Goal: Task Accomplishment & Management: Use online tool/utility

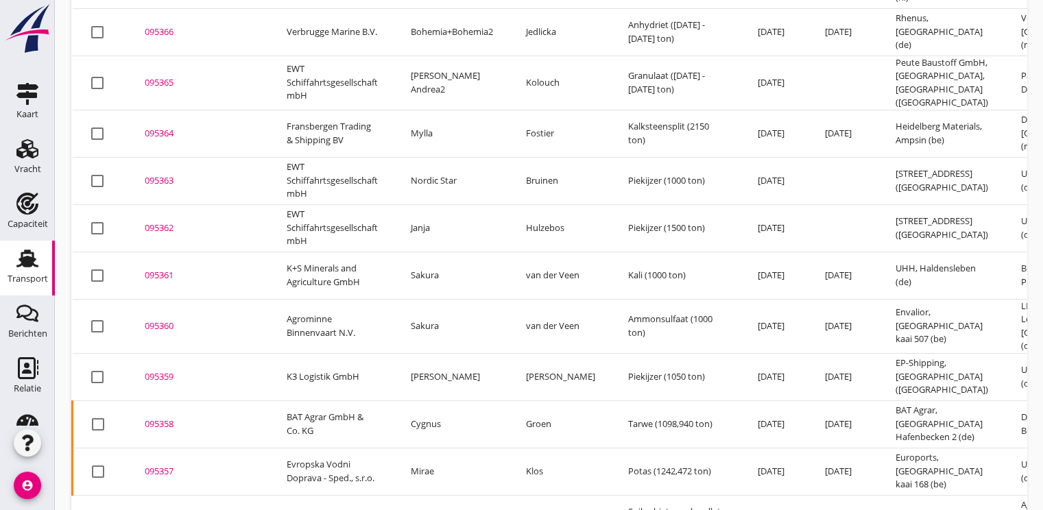
scroll to position [377, 0]
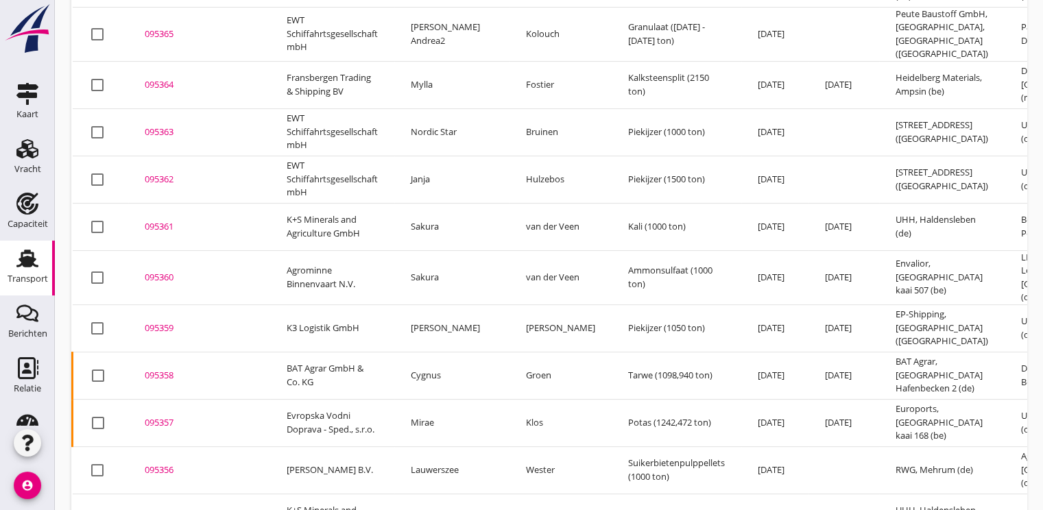
click at [161, 322] on div "095359" at bounding box center [199, 329] width 109 height 14
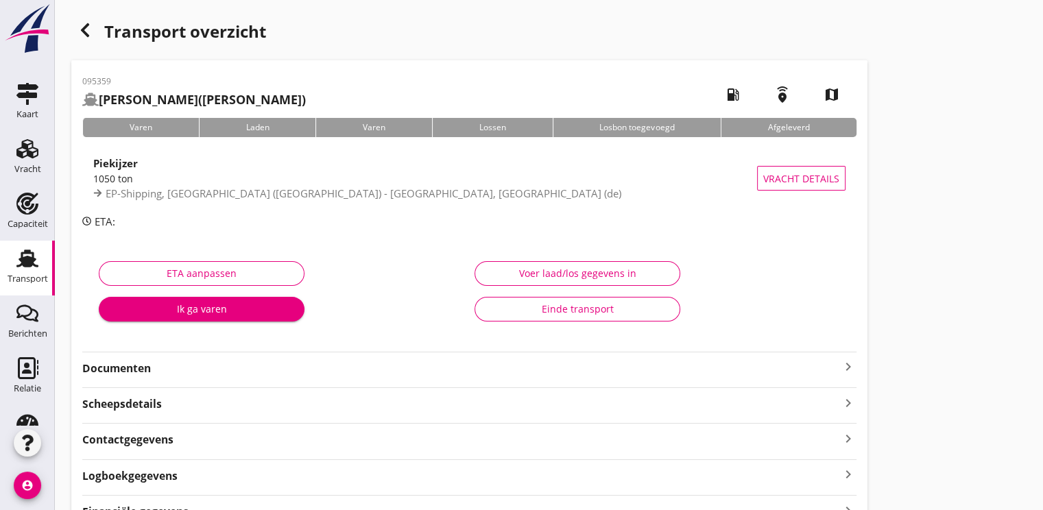
click at [176, 307] on div "Ik ga varen" at bounding box center [202, 309] width 184 height 14
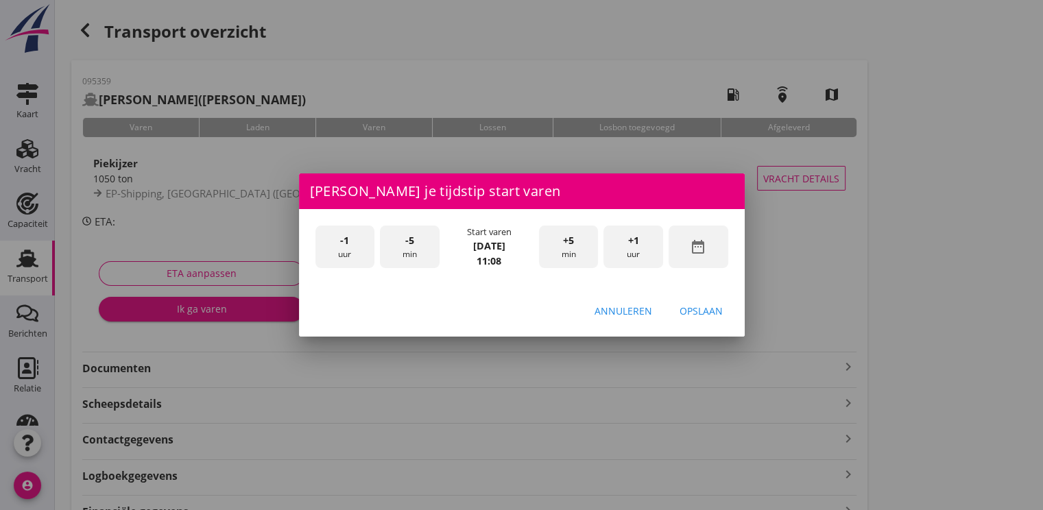
click at [714, 255] on div "date_range" at bounding box center [699, 247] width 60 height 43
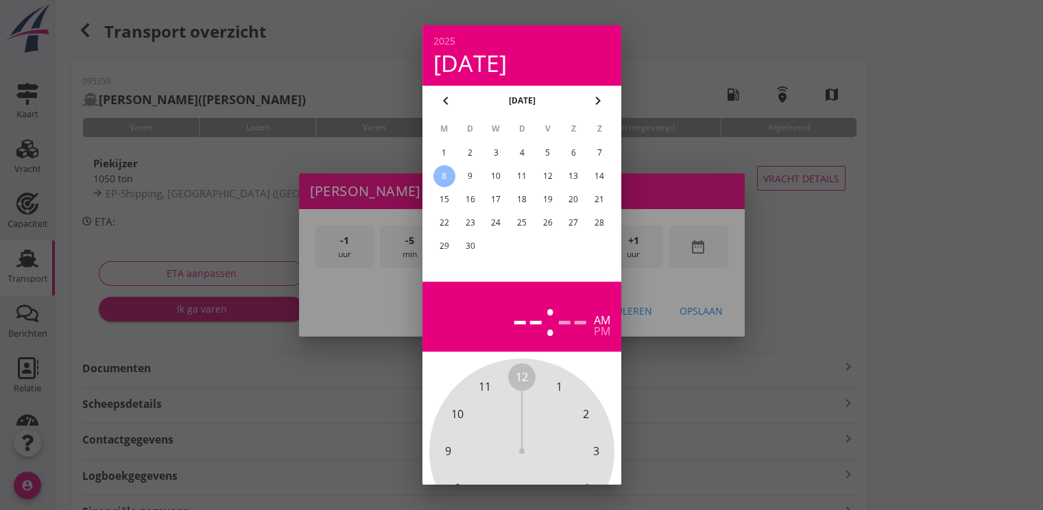
click at [598, 145] on div "7" at bounding box center [600, 153] width 22 height 22
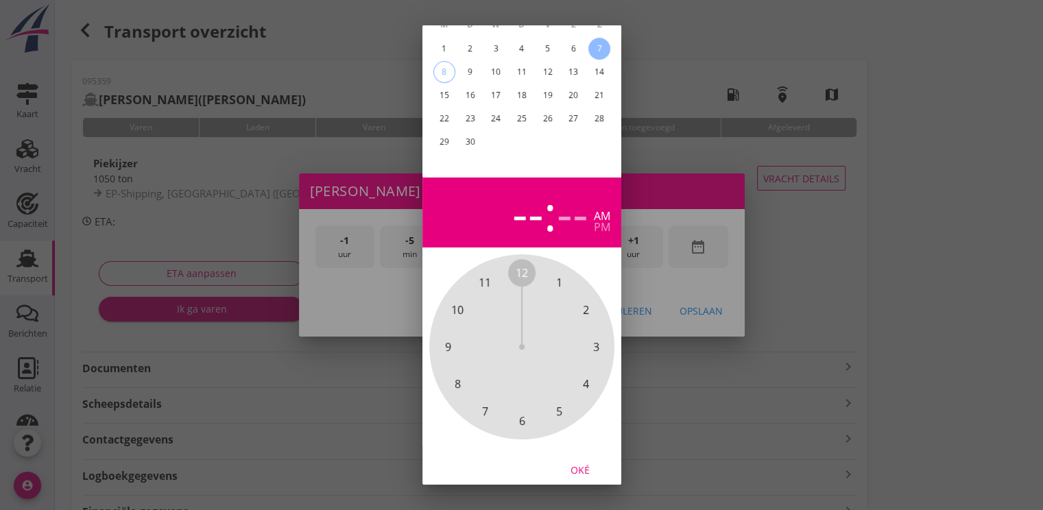
scroll to position [123, 0]
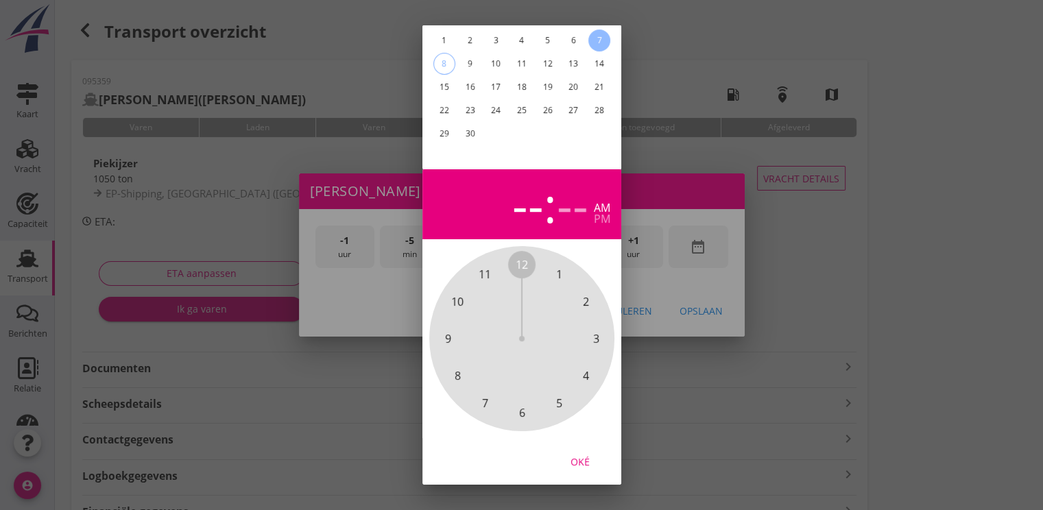
click at [585, 455] on div "Oké" at bounding box center [580, 462] width 38 height 14
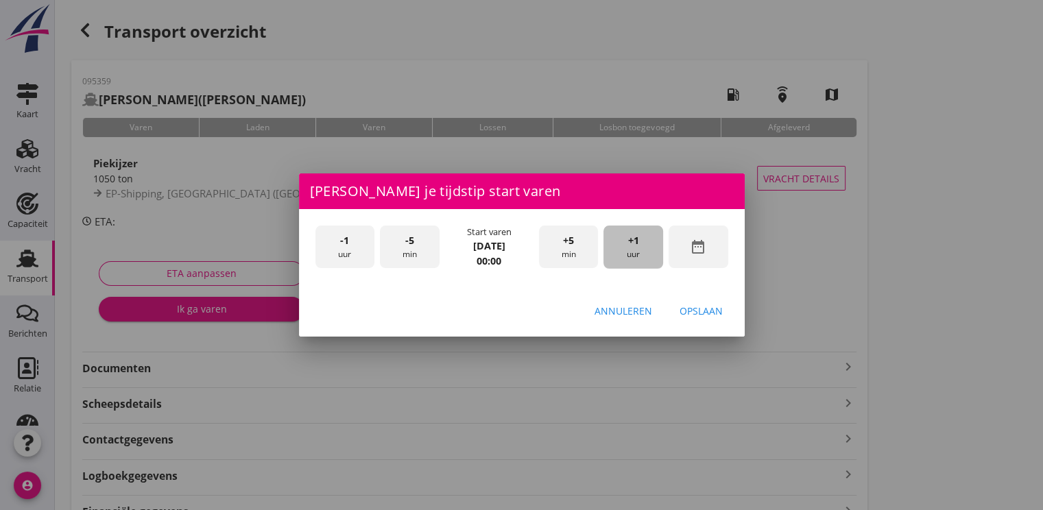
click at [629, 231] on div "+1 uur" at bounding box center [634, 247] width 60 height 43
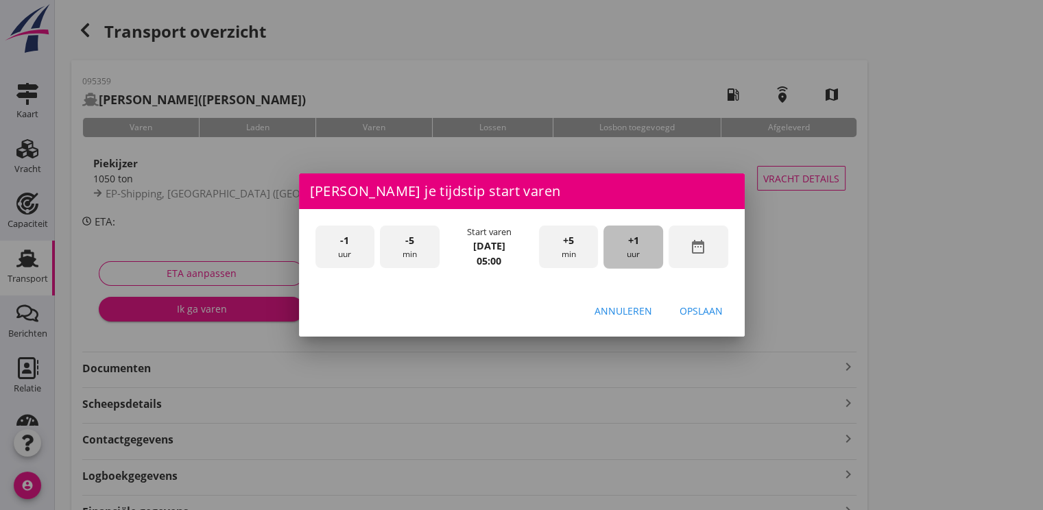
click at [629, 231] on div "+1 uur" at bounding box center [634, 247] width 60 height 43
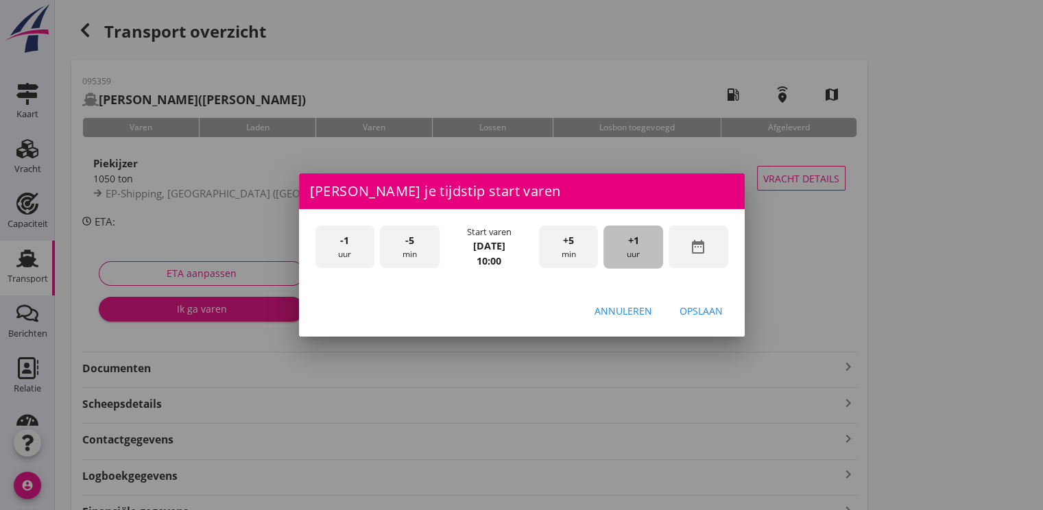
click at [629, 231] on div "+1 uur" at bounding box center [634, 247] width 60 height 43
click at [706, 316] on div "Opslaan" at bounding box center [701, 311] width 43 height 14
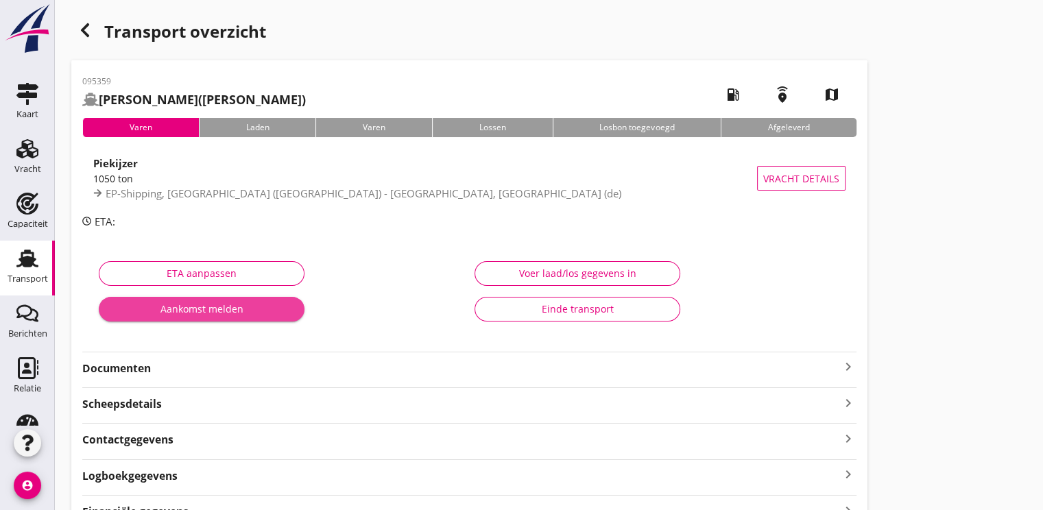
click at [198, 305] on div "Aankomst melden" at bounding box center [202, 309] width 184 height 14
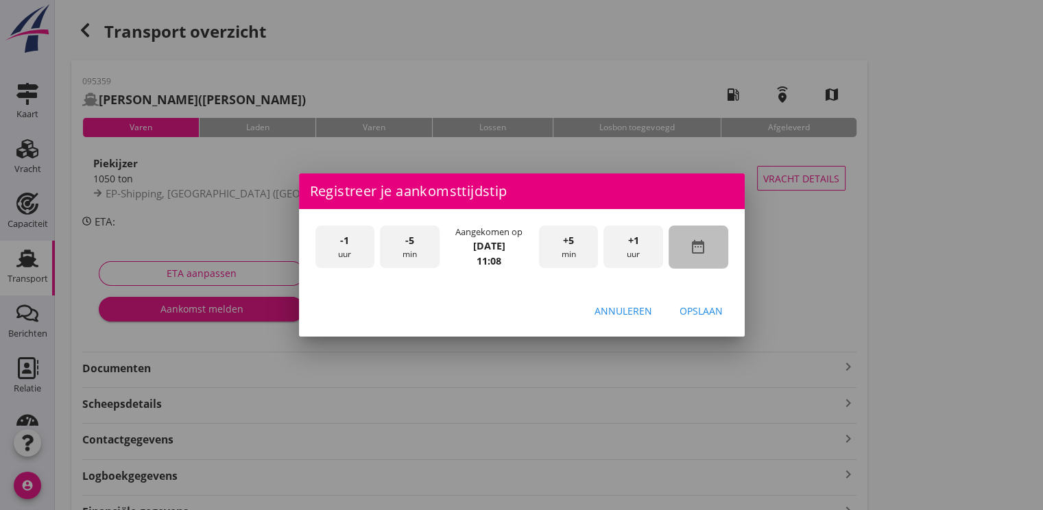
click at [706, 259] on div "date_range" at bounding box center [699, 247] width 60 height 43
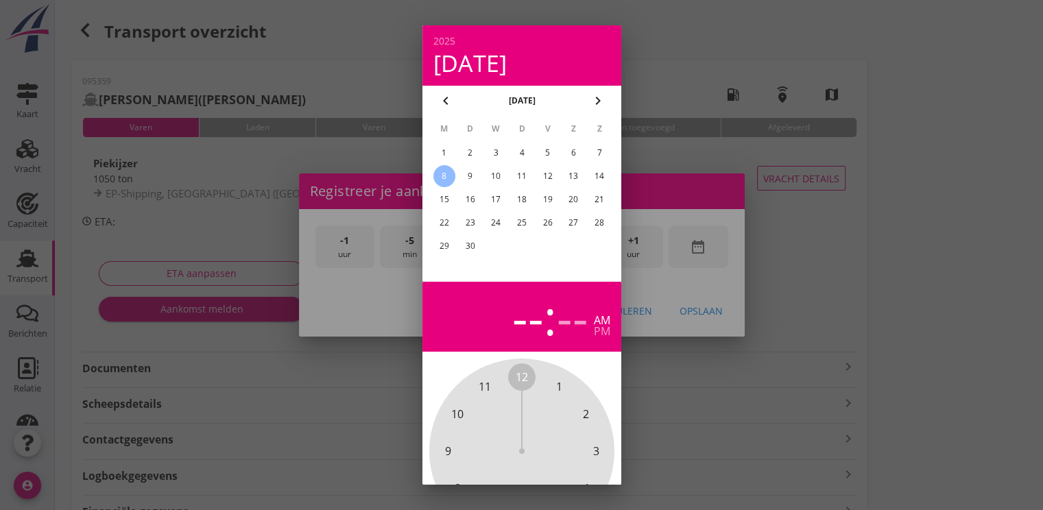
click at [593, 157] on div "7" at bounding box center [600, 153] width 22 height 22
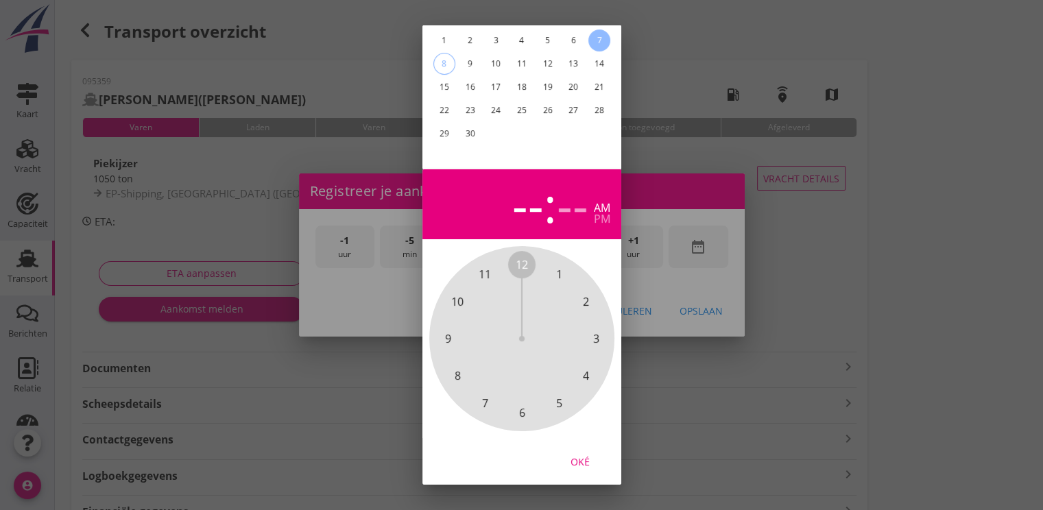
drag, startPoint x: 568, startPoint y: 453, endPoint x: 571, endPoint y: 445, distance: 8.3
click at [569, 455] on div "Oké" at bounding box center [580, 462] width 38 height 14
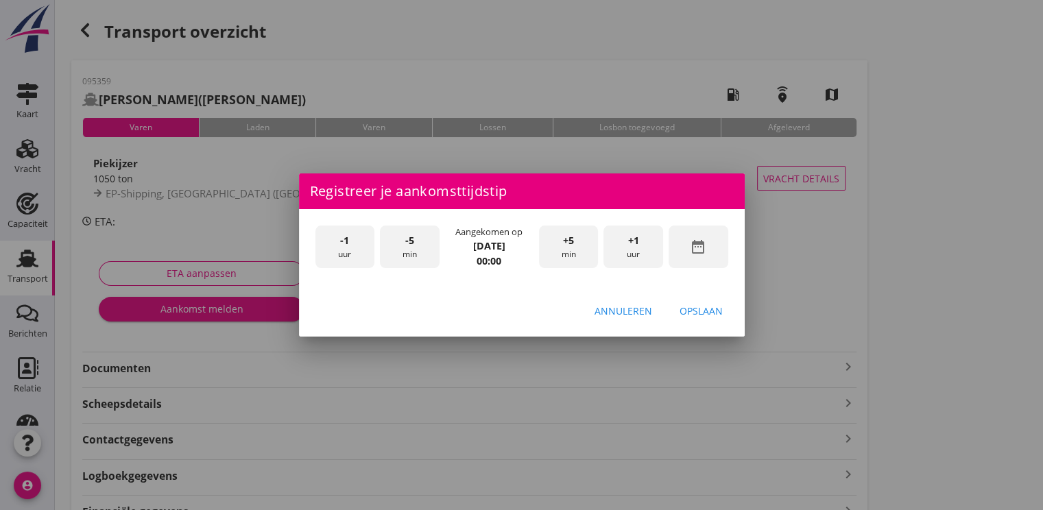
click at [647, 246] on div "+1 uur" at bounding box center [634, 247] width 60 height 43
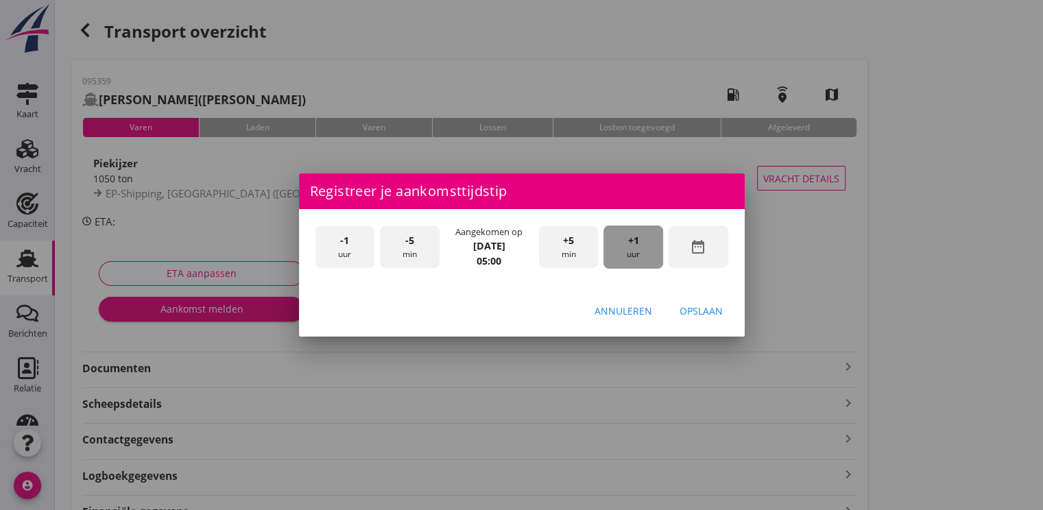
click at [647, 246] on div "+1 uur" at bounding box center [634, 247] width 60 height 43
click at [646, 246] on div "+1 uur" at bounding box center [634, 247] width 60 height 43
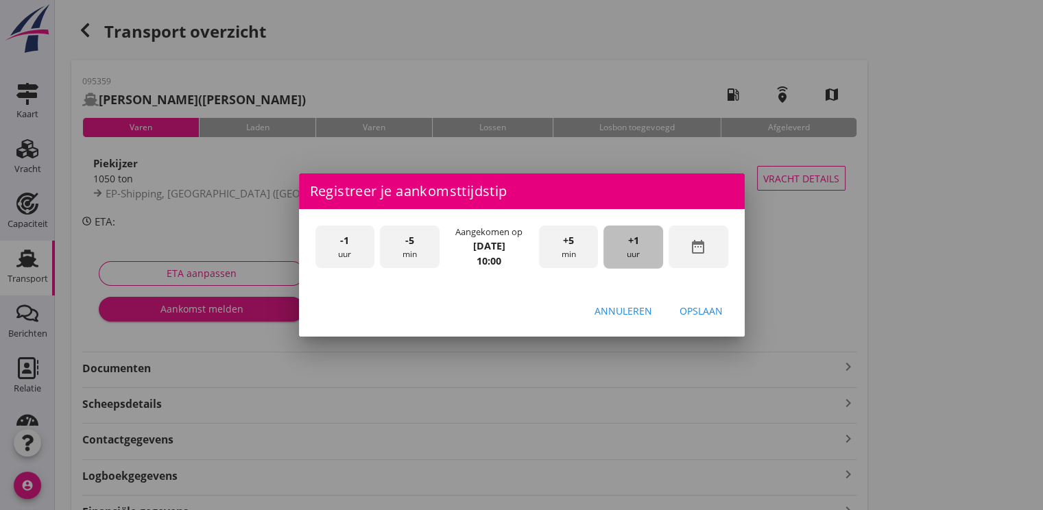
click at [646, 246] on div "+1 uur" at bounding box center [634, 247] width 60 height 43
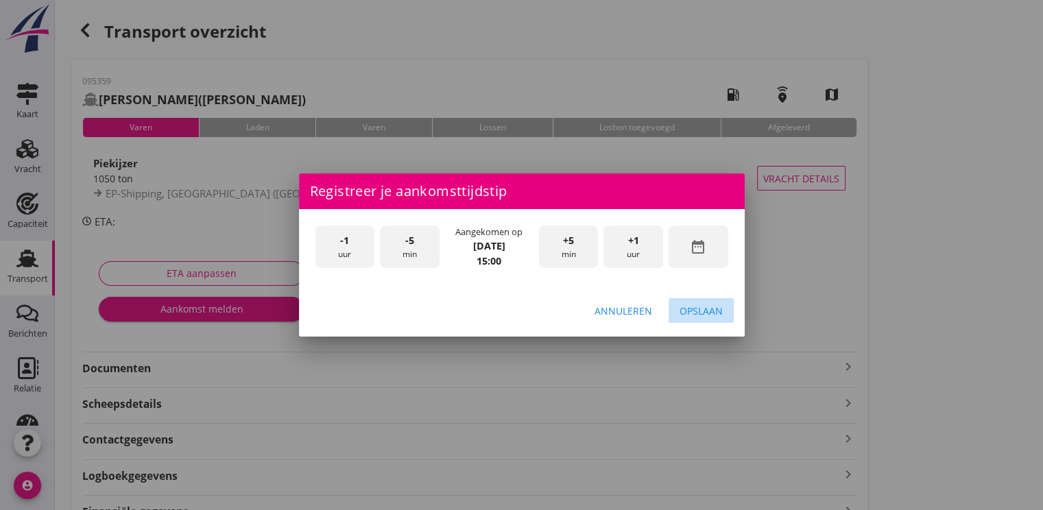
click at [697, 310] on div "Opslaan" at bounding box center [701, 311] width 43 height 14
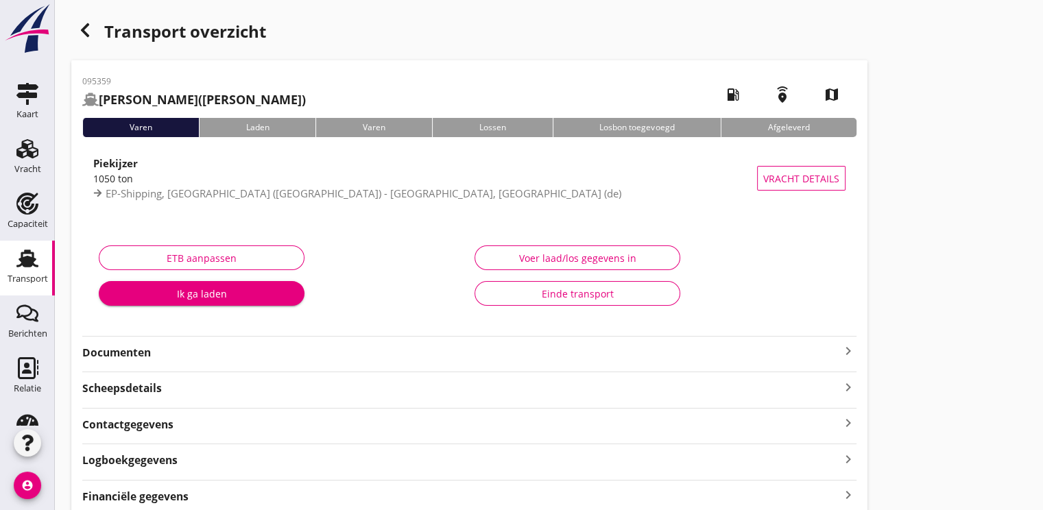
click at [191, 287] on div "Ik ga laden" at bounding box center [202, 294] width 184 height 14
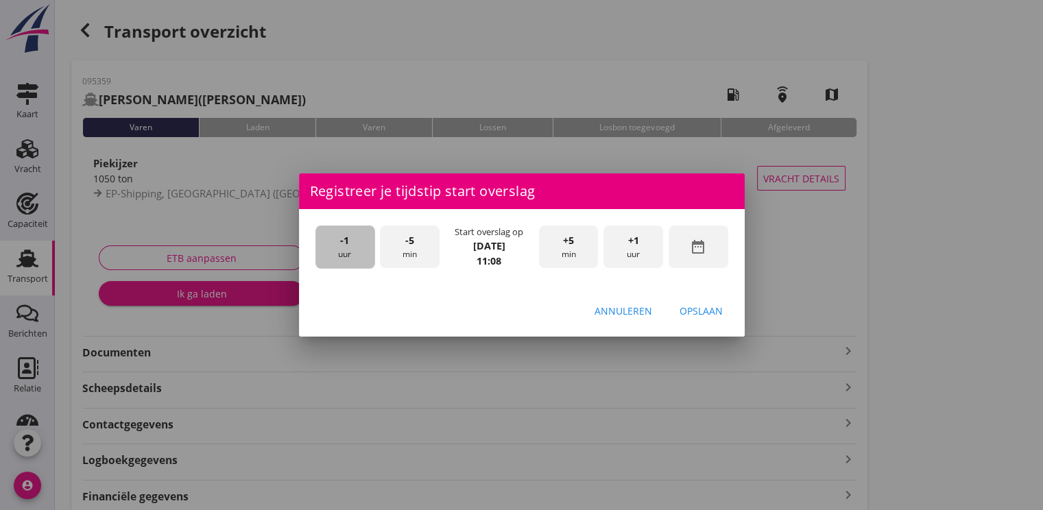
click at [351, 245] on div "-1 uur" at bounding box center [346, 247] width 60 height 43
click at [554, 235] on div "+5 min" at bounding box center [569, 247] width 60 height 43
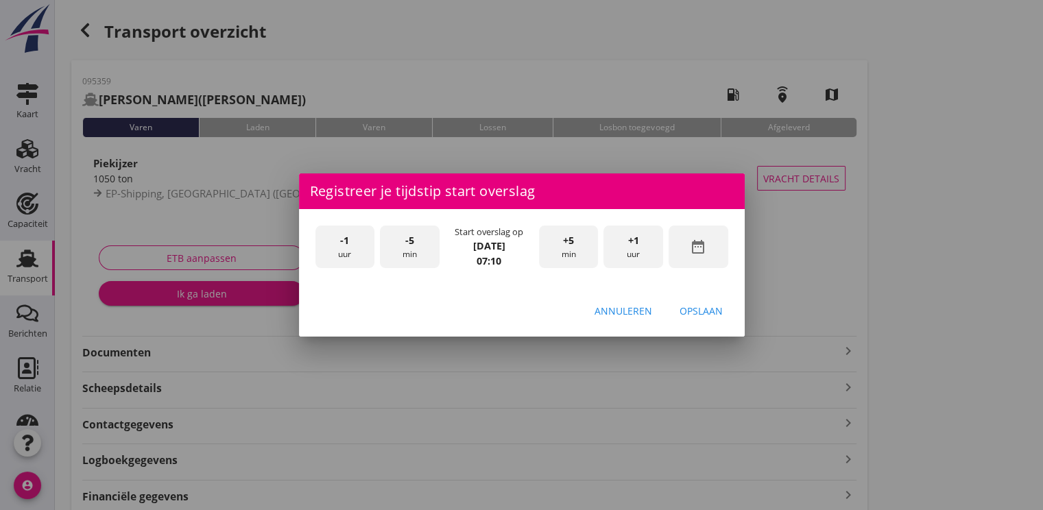
click at [554, 235] on div "+5 min" at bounding box center [569, 247] width 60 height 43
click at [696, 315] on div "Opslaan" at bounding box center [701, 311] width 43 height 14
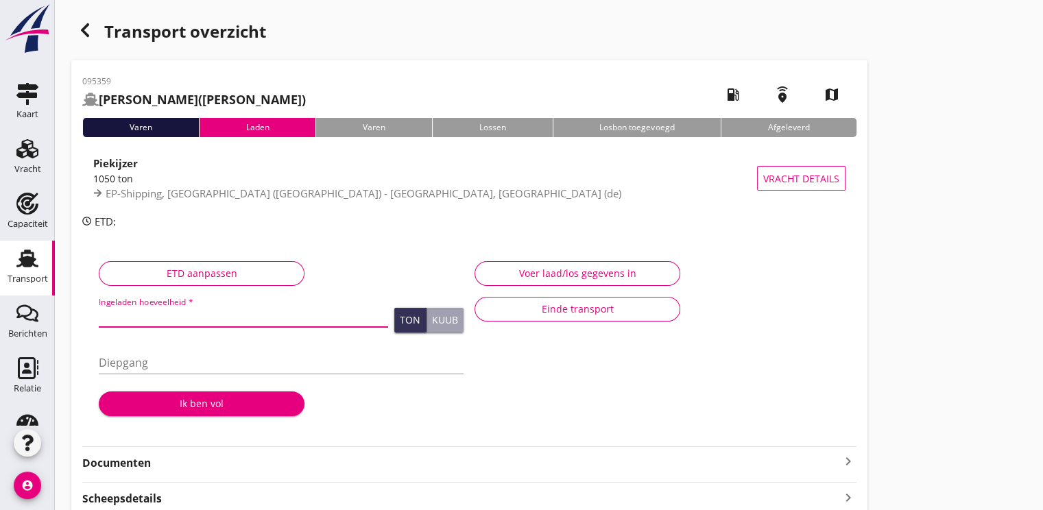
click at [113, 325] on input "Ingeladen hoeveelheid *" at bounding box center [244, 316] width 290 height 22
type input "1034.450"
click at [202, 403] on div "Ik ben vol" at bounding box center [202, 404] width 184 height 14
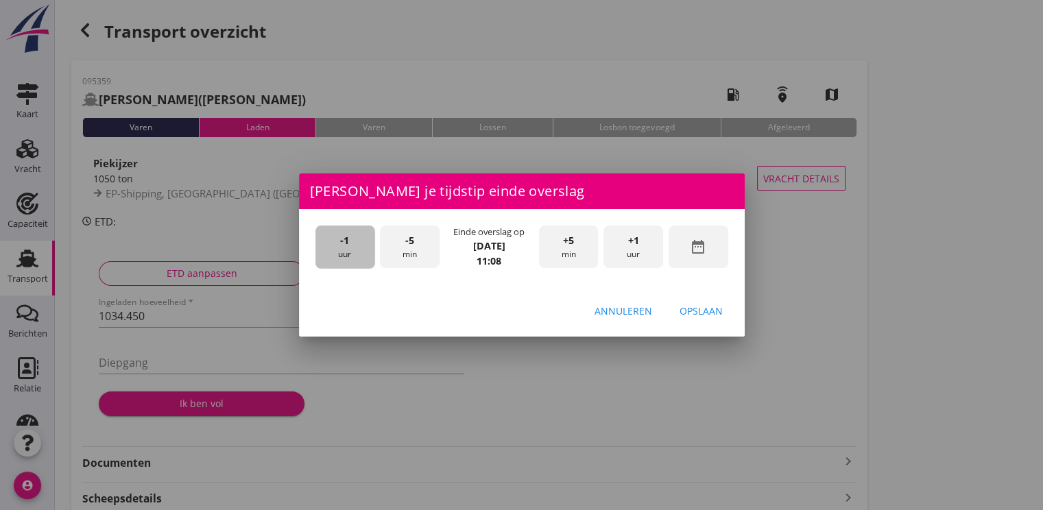
click at [346, 251] on div "-1 uur" at bounding box center [346, 247] width 60 height 43
click at [572, 245] on span "+5" at bounding box center [568, 240] width 11 height 15
click at [695, 305] on div "Opslaan" at bounding box center [701, 311] width 43 height 14
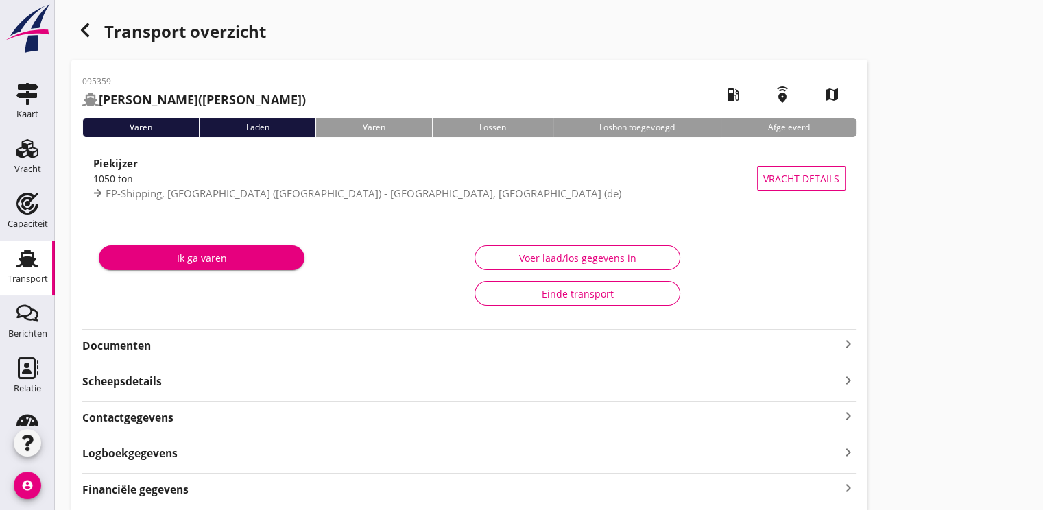
click at [231, 258] on div "Ik ga varen" at bounding box center [202, 258] width 184 height 14
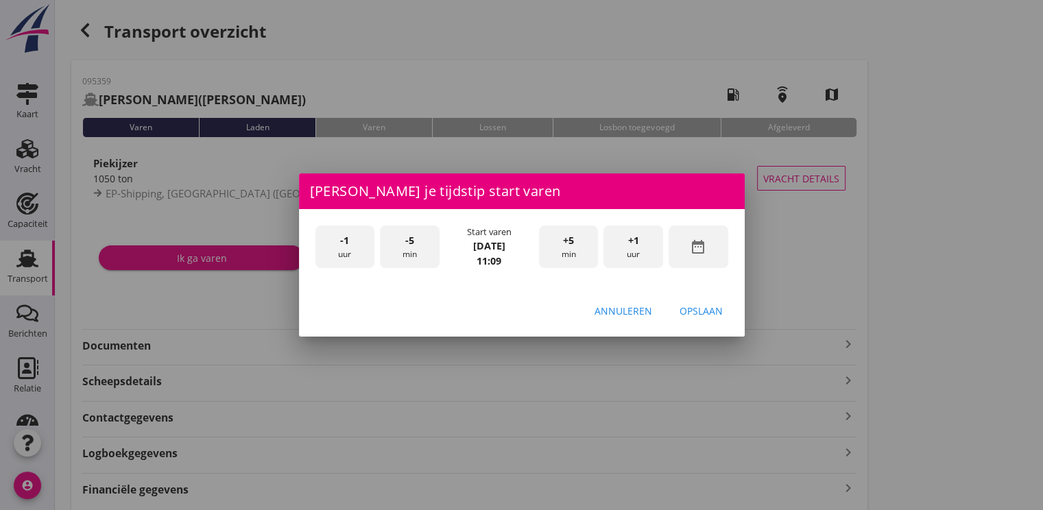
click at [432, 245] on div "-5 min" at bounding box center [410, 247] width 60 height 43
click at [432, 244] on div "-5 min" at bounding box center [410, 247] width 60 height 43
click at [703, 310] on div "Opslaan" at bounding box center [701, 311] width 43 height 14
